Goal: Task Accomplishment & Management: Manage account settings

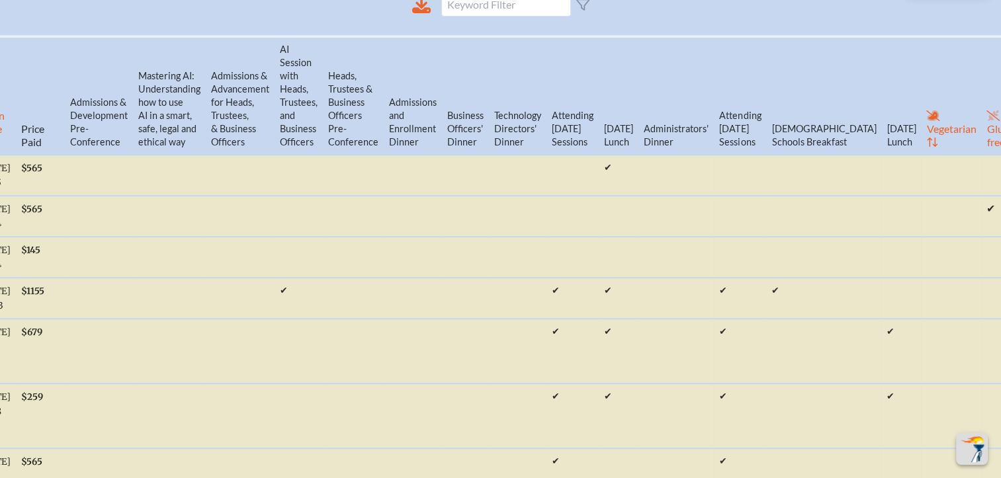
scroll to position [529, 10]
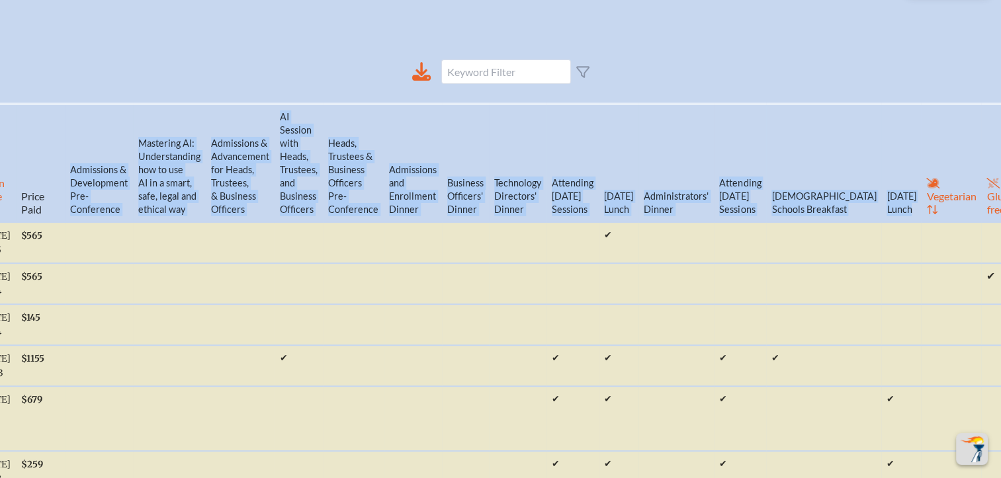
drag, startPoint x: 34, startPoint y: 133, endPoint x: 819, endPoint y: 172, distance: 786.0
click at [819, 172] on tr "Salut’n First Name Last Name Job Title Email School City Zone Reg’n Date Price …" at bounding box center [195, 163] width 1880 height 118
copy tr "Admissions & Development Pre-Conference Mastering AI: Understanding how to use …"
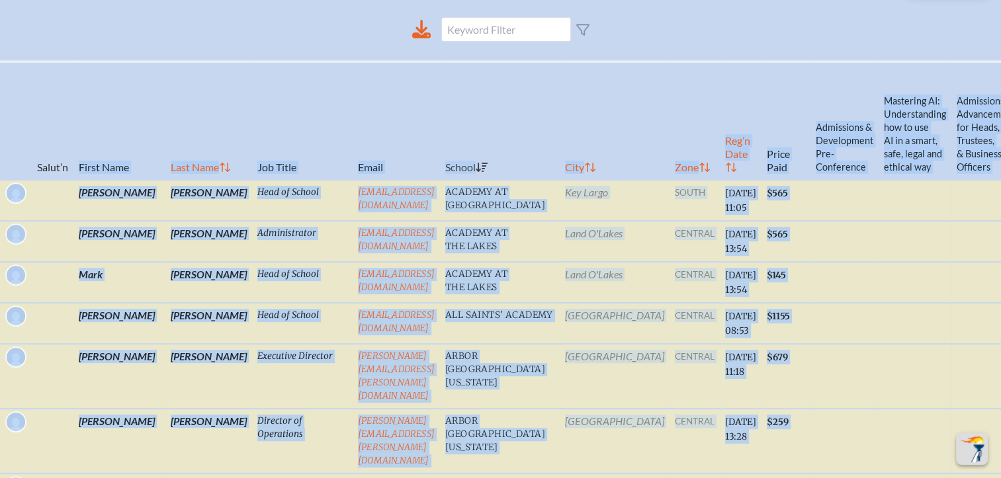
scroll to position [595, 0]
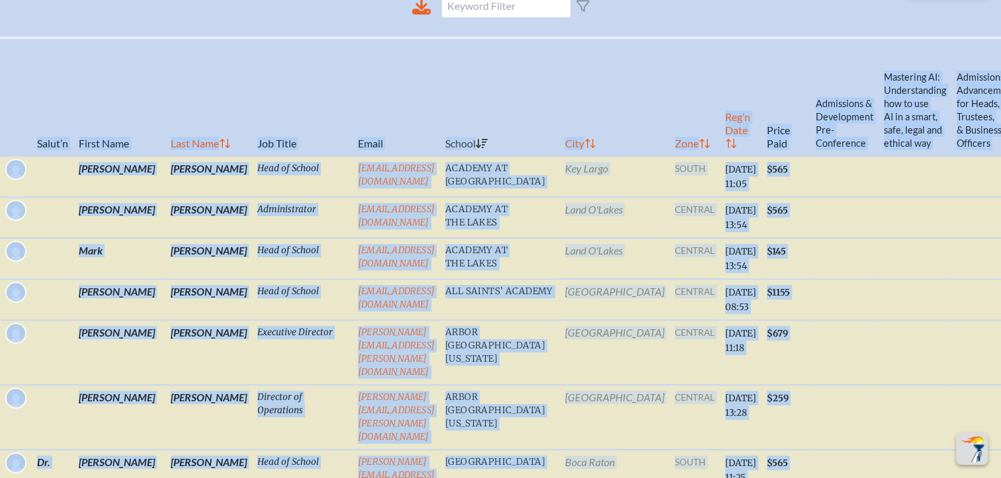
drag, startPoint x: 992, startPoint y: 235, endPoint x: 23, endPoint y: 96, distance: 978.9
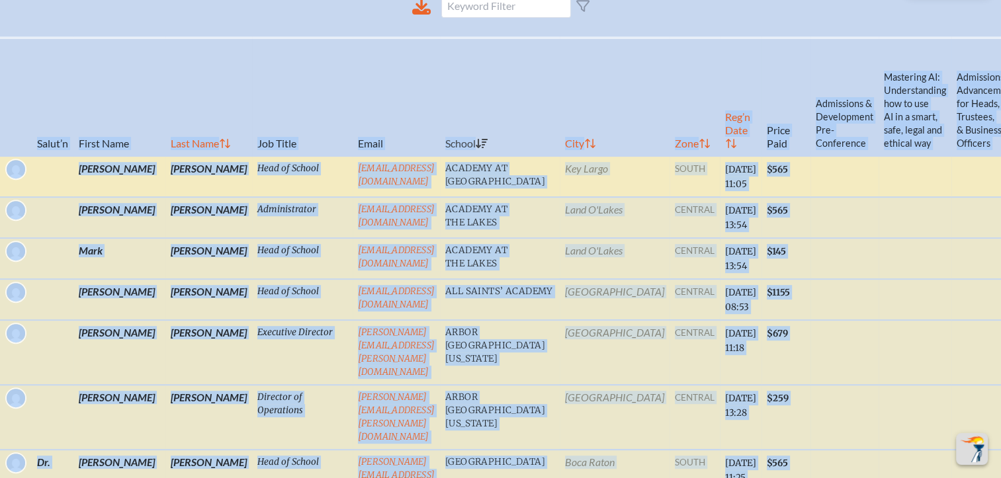
copy table "Salut’n First Name Last Name Job Title Email School City Zone Reg’n Date Price …"
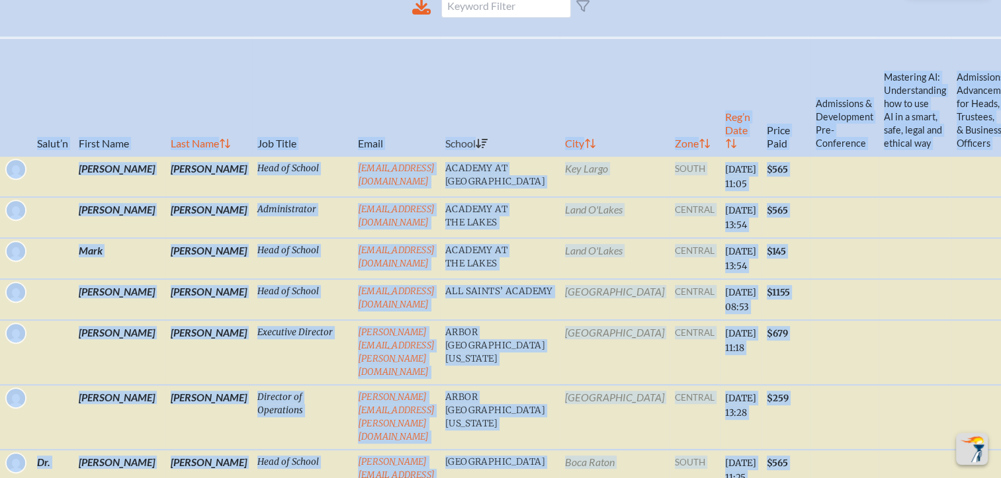
scroll to position [595, 10]
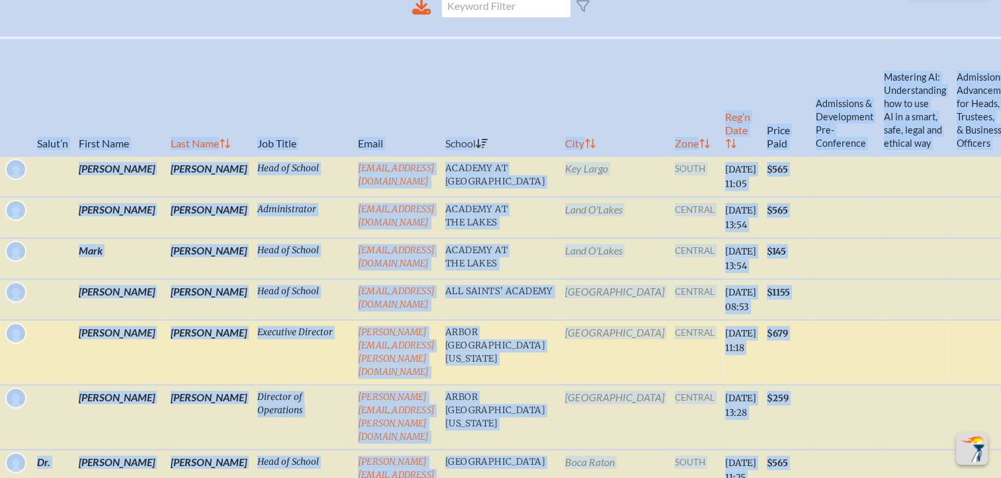
click at [884, 320] on td at bounding box center [914, 352] width 73 height 65
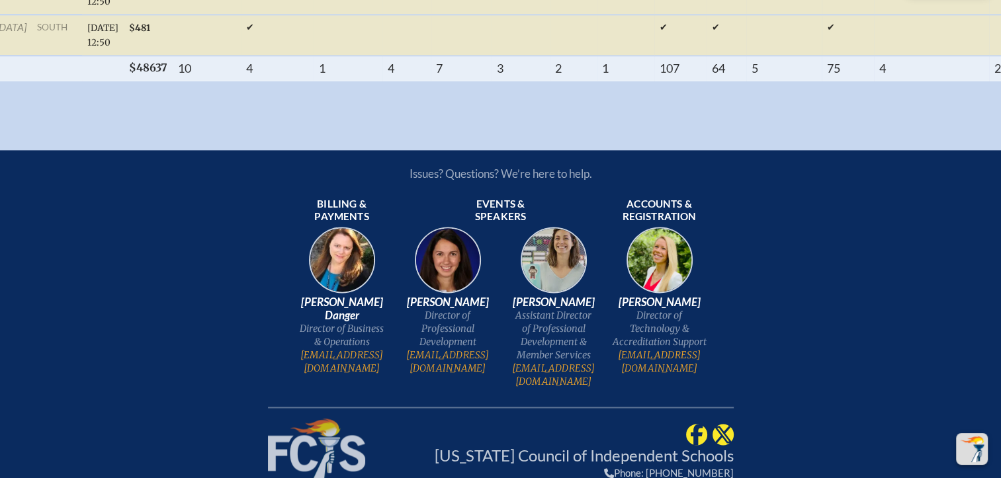
scroll to position [6449, 10]
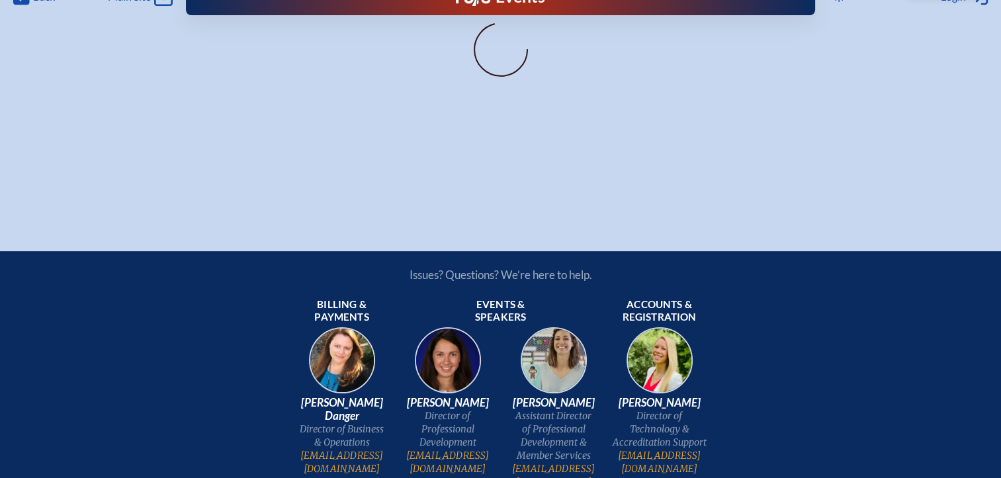
scroll to position [0, 10]
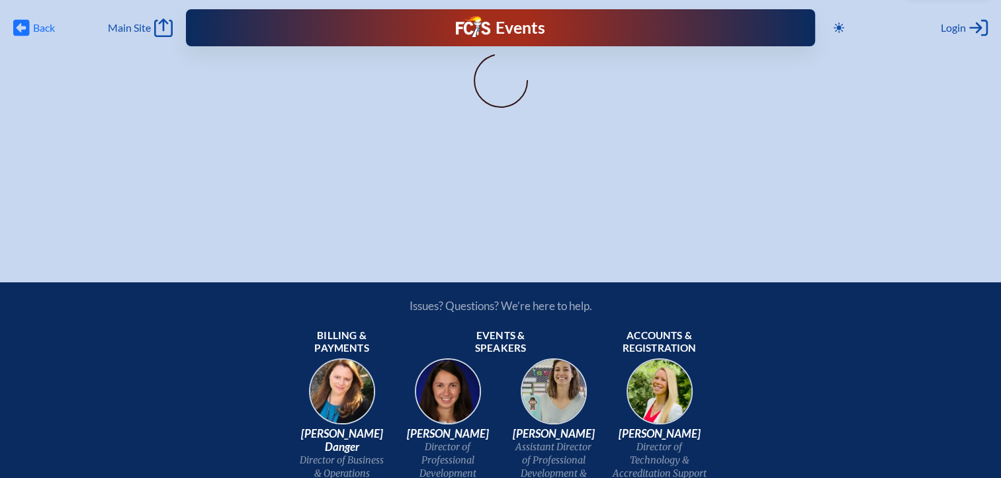
click at [48, 29] on span "Back" at bounding box center [44, 27] width 22 height 13
click at [521, 32] on h1 "Events" at bounding box center [520, 28] width 50 height 17
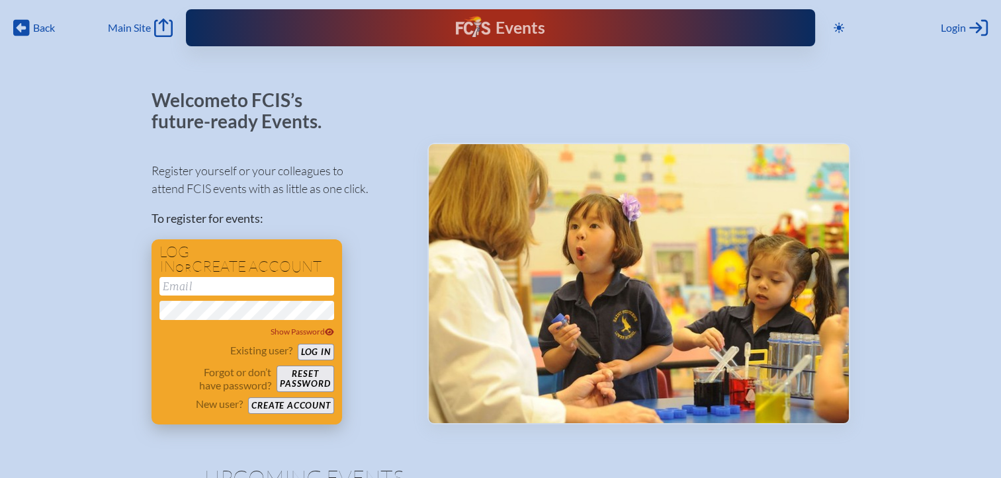
type input "[EMAIL_ADDRESS][DOMAIN_NAME]"
click at [324, 354] on button "Log in" at bounding box center [316, 352] width 36 height 17
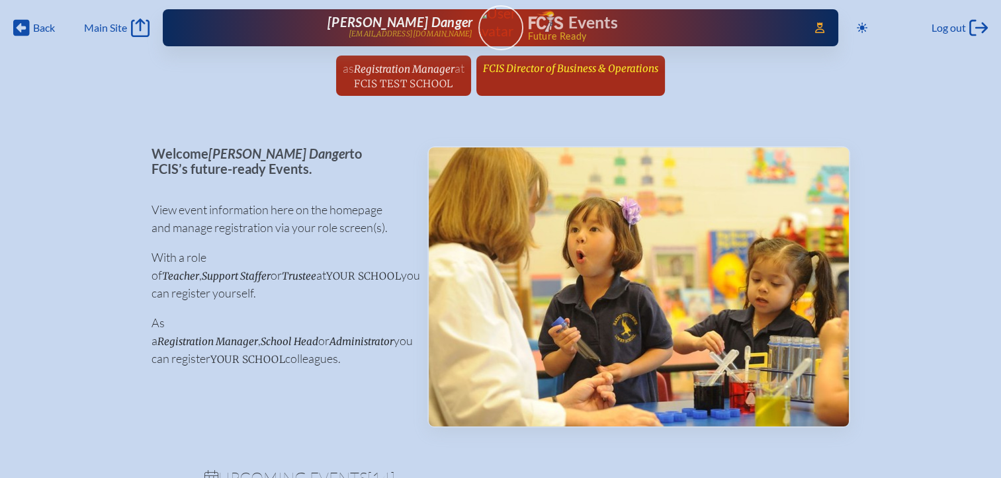
click at [534, 65] on span "FCIS Director of Business & Operations" at bounding box center [570, 68] width 175 height 13
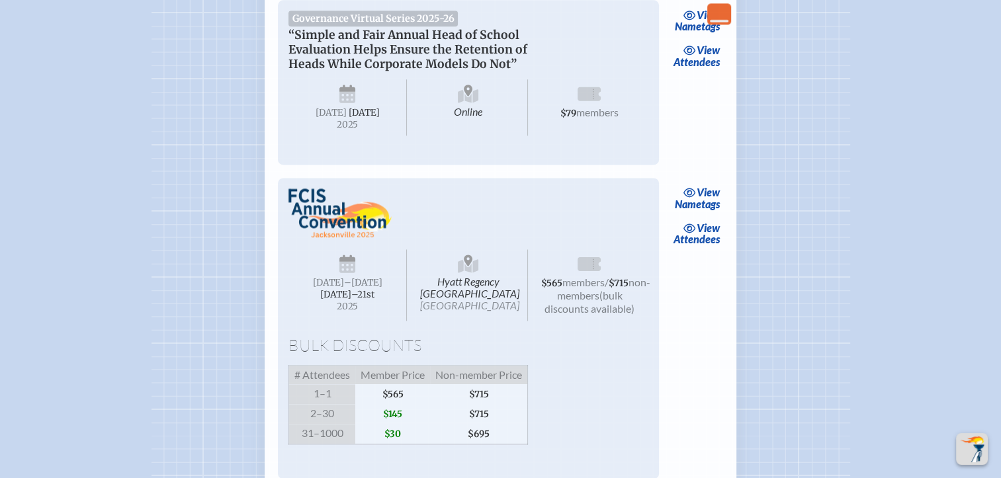
scroll to position [1918, 0]
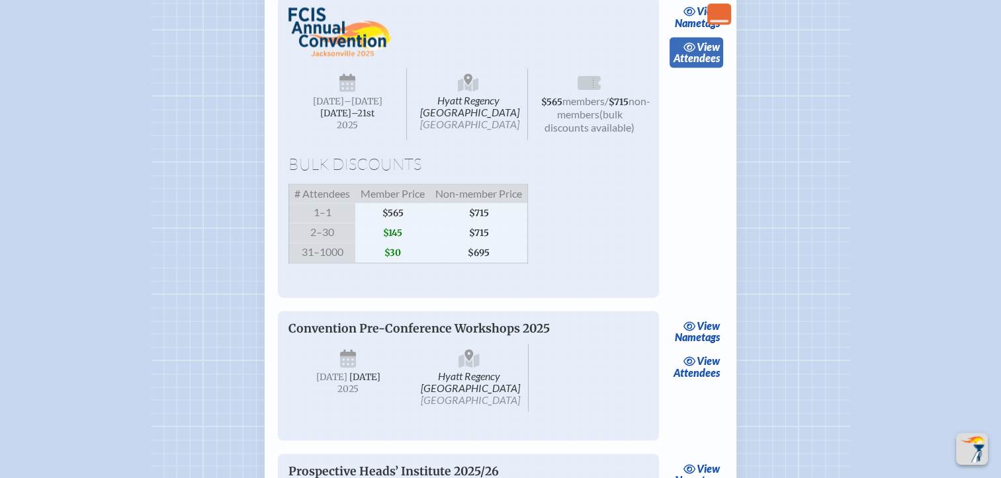
click at [707, 53] on span "view" at bounding box center [707, 46] width 23 height 13
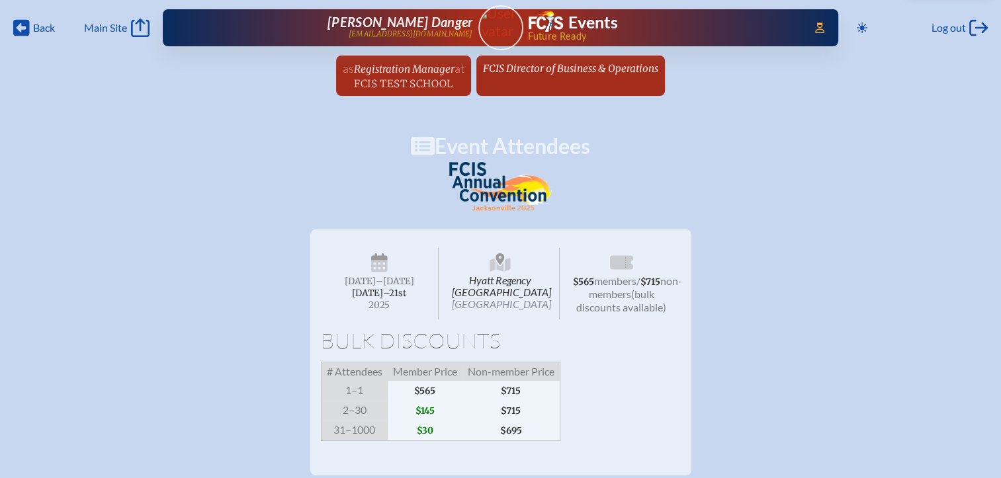
click at [1000, 19] on div "Back Back Main Site Main Site Toggle to Dark Mode Log out Log out Access Users.…" at bounding box center [500, 52] width 1001 height 104
drag, startPoint x: 536, startPoint y: 71, endPoint x: 537, endPoint y: 81, distance: 10.0
click at [536, 71] on span "FCIS Director of Business & Operations" at bounding box center [570, 68] width 175 height 13
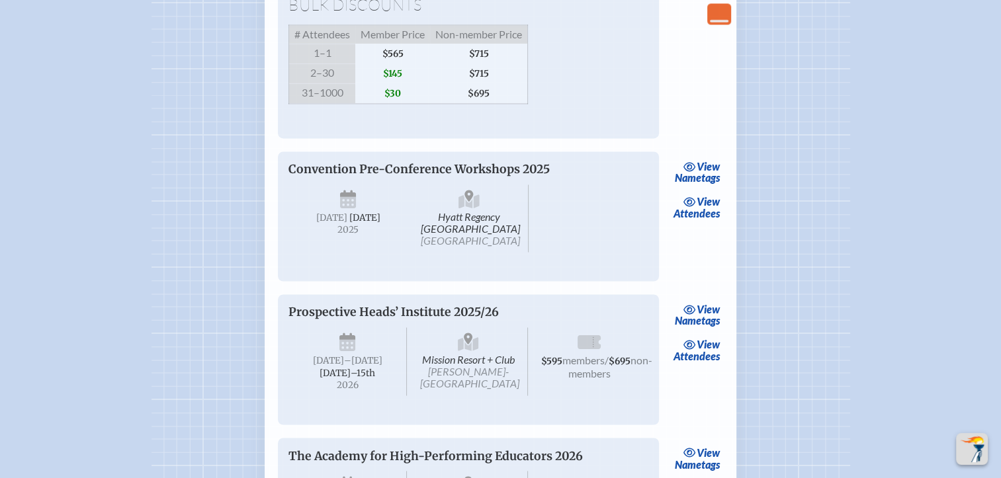
scroll to position [2183, 0]
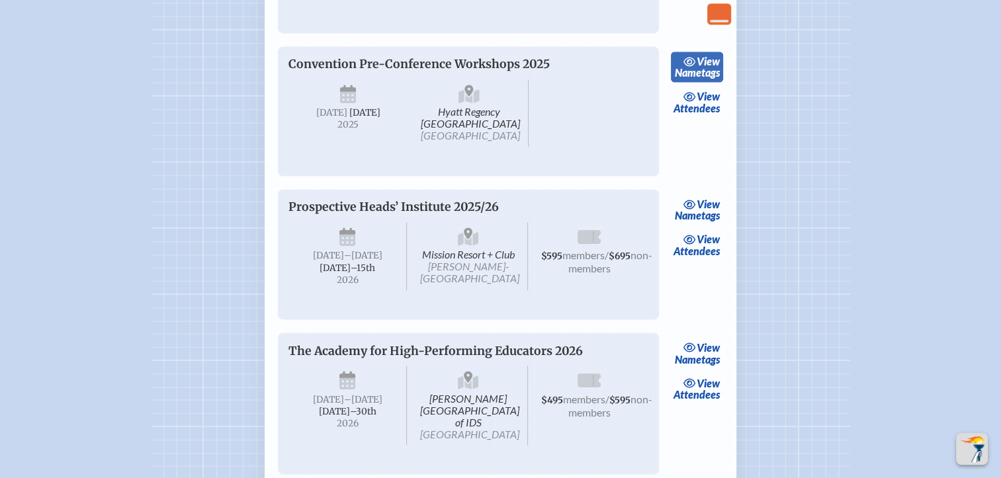
click at [701, 82] on link "view Nametags" at bounding box center [697, 67] width 52 height 30
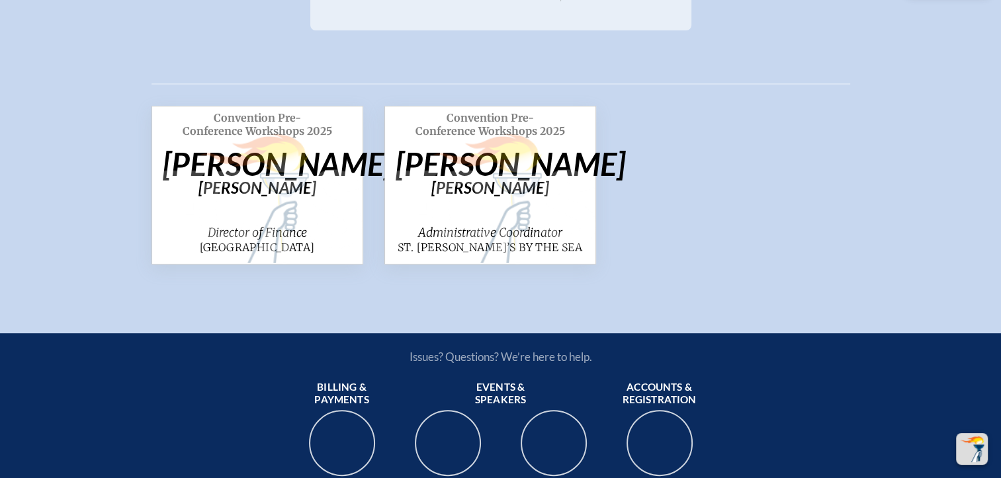
scroll to position [331, 0]
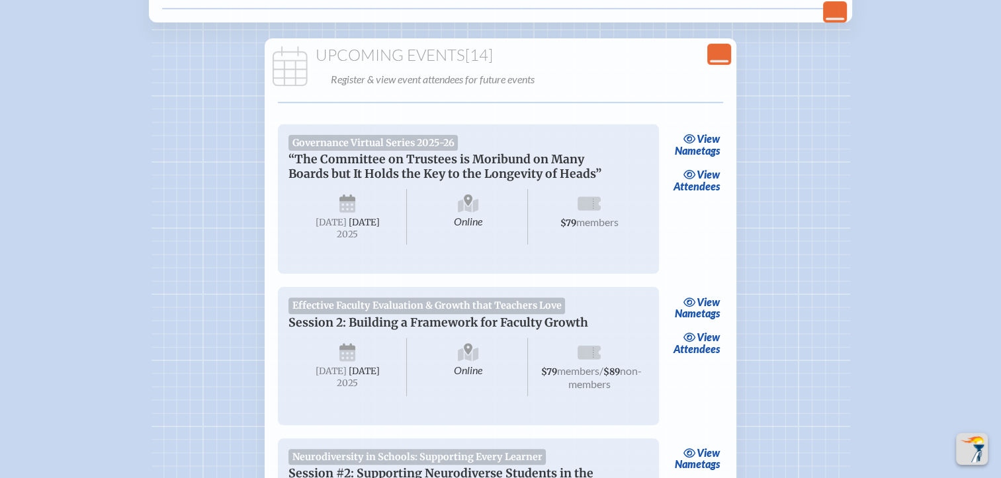
scroll to position [2183, 0]
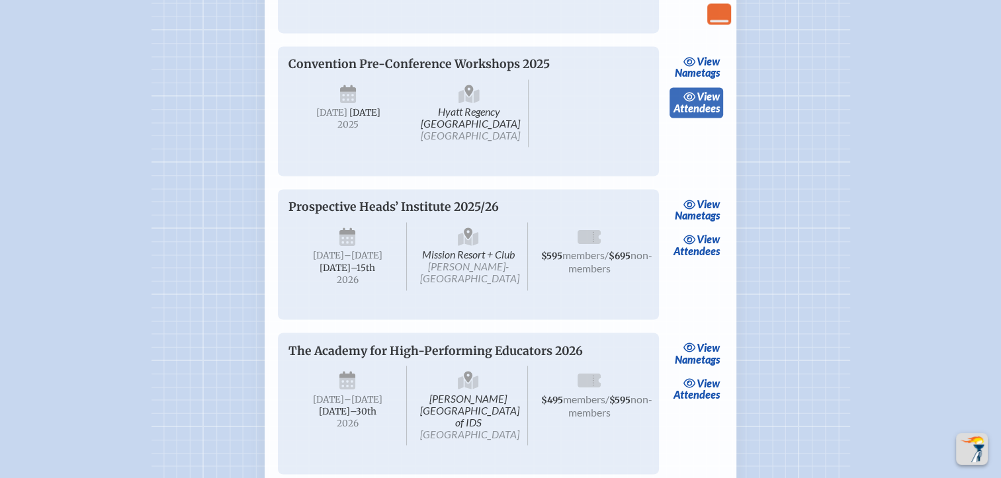
click at [698, 118] on link "view Attendees" at bounding box center [696, 102] width 54 height 30
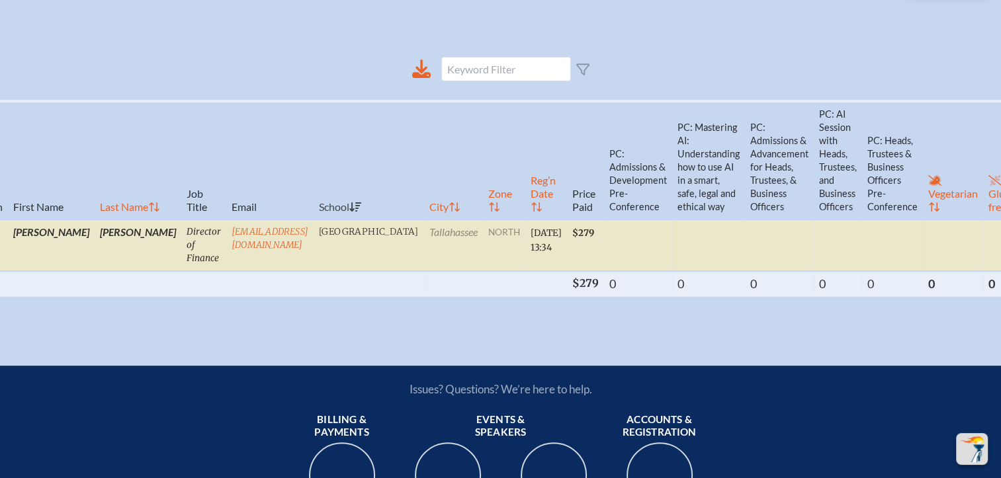
scroll to position [0, 67]
